Goal: Find specific page/section: Find specific page/section

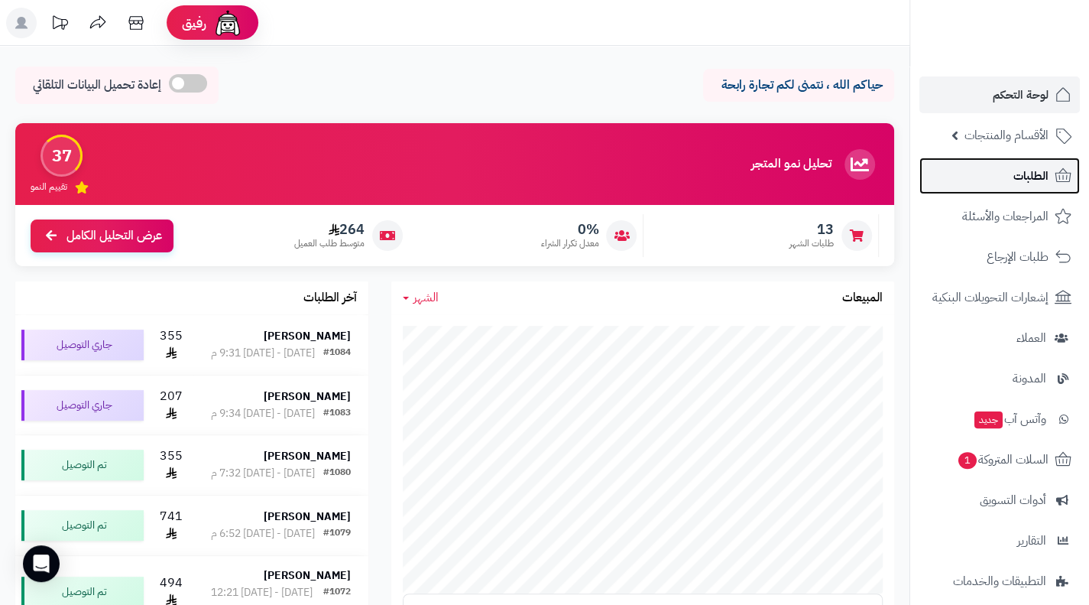
click at [1037, 165] on span "الطلبات" at bounding box center [1031, 175] width 35 height 21
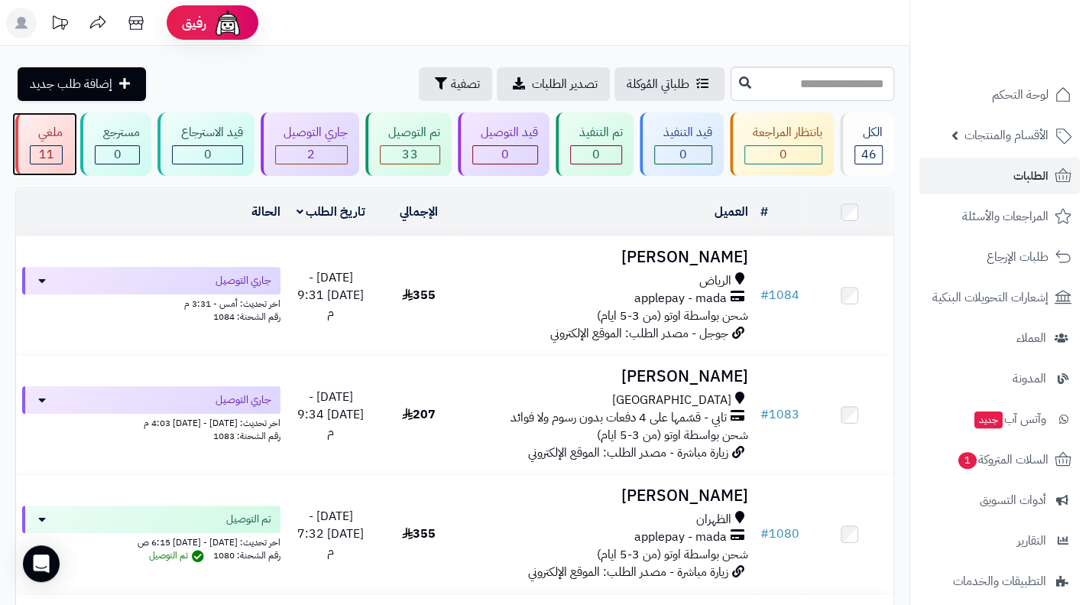
click at [43, 138] on div "ملغي" at bounding box center [46, 133] width 33 height 18
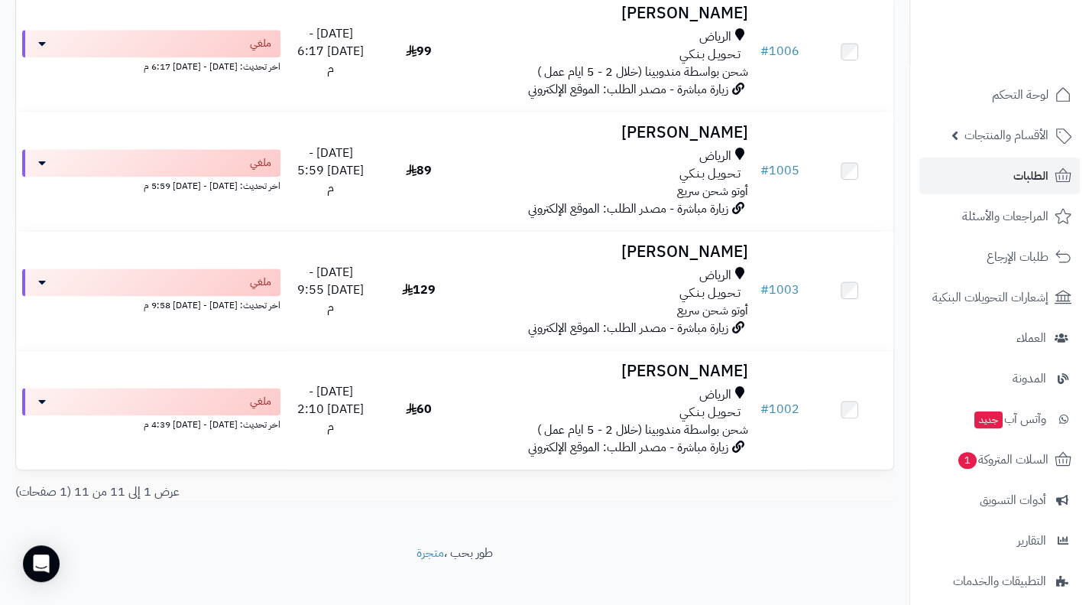
scroll to position [1066, 0]
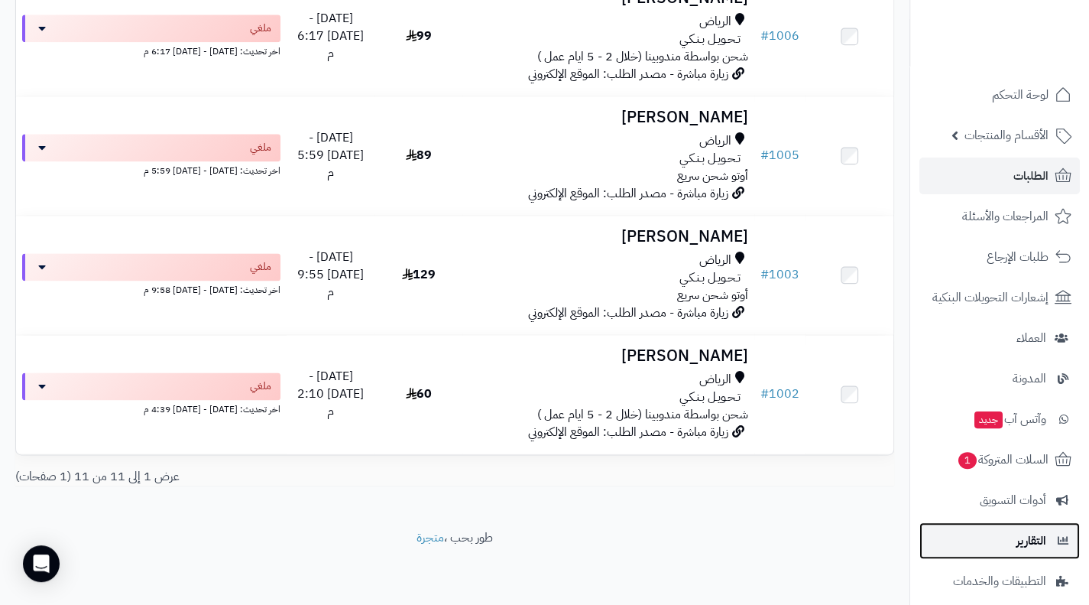
click at [1030, 550] on span "التقارير" at bounding box center [1032, 540] width 30 height 21
